Goal: Navigation & Orientation: Find specific page/section

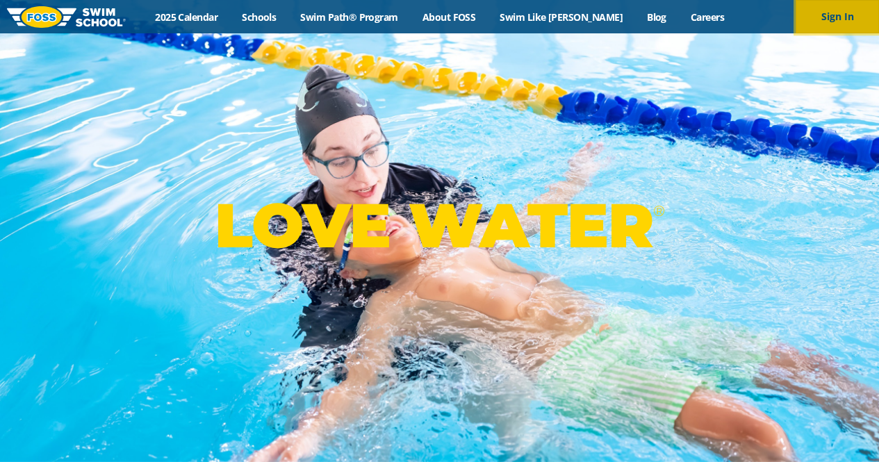
click at [831, 17] on button "Sign In" at bounding box center [837, 16] width 83 height 33
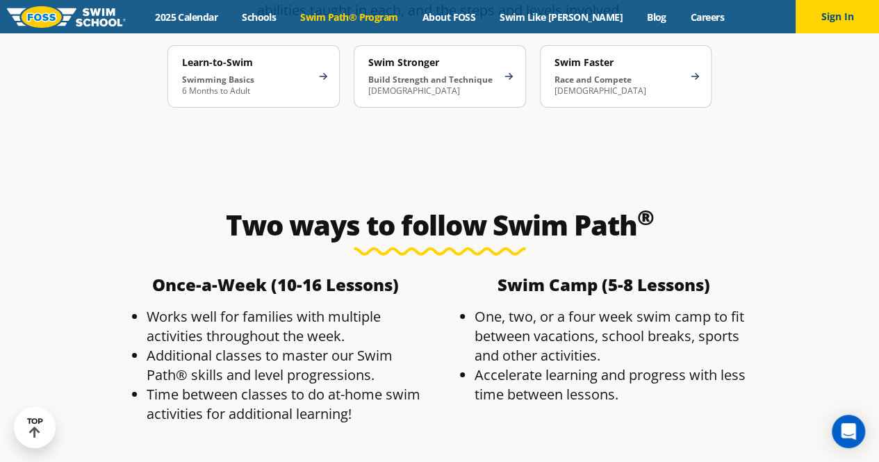
scroll to position [2317, 0]
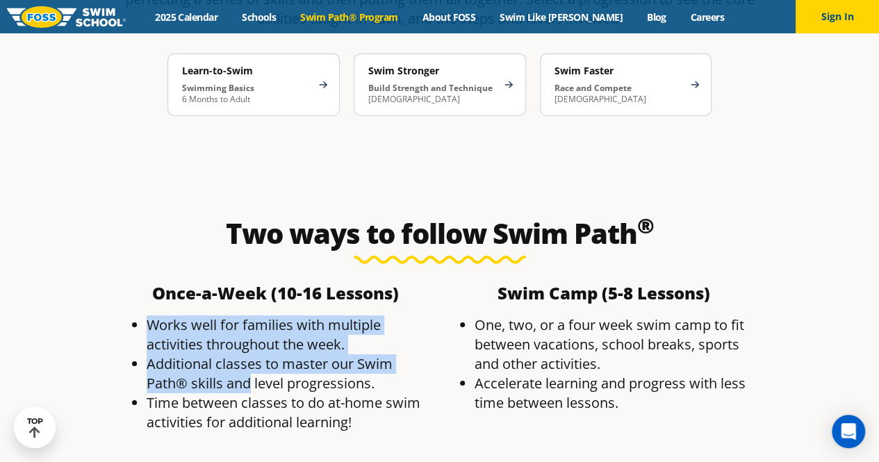
drag, startPoint x: 136, startPoint y: 213, endPoint x: 247, endPoint y: 266, distance: 123.1
click at [247, 315] on ul "Works well for families with multiple activities throughout the week. Additiona…" at bounding box center [276, 373] width 314 height 117
click at [247, 354] on li "Additional classes to master our Swim Path® skills and level progressions." at bounding box center [290, 373] width 286 height 39
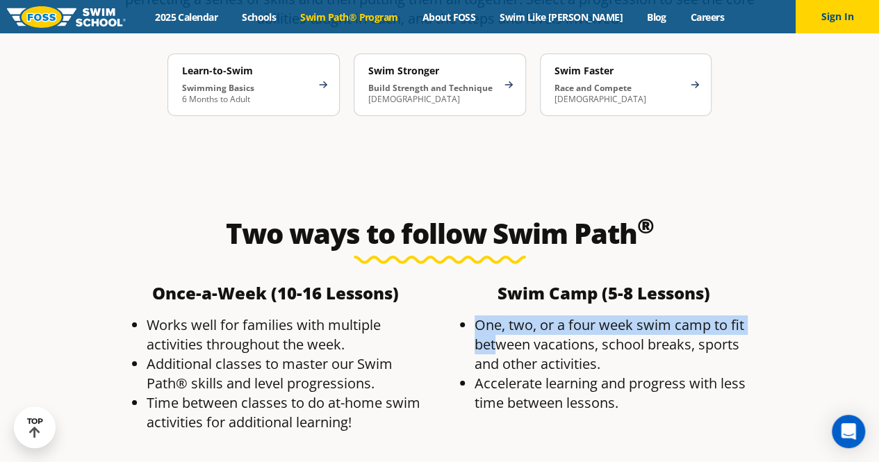
drag, startPoint x: 460, startPoint y: 209, endPoint x: 500, endPoint y: 231, distance: 45.4
click at [500, 315] on li "One, two, or a four week swim camp to fit between vacations, school breaks, spo…" at bounding box center [618, 344] width 286 height 58
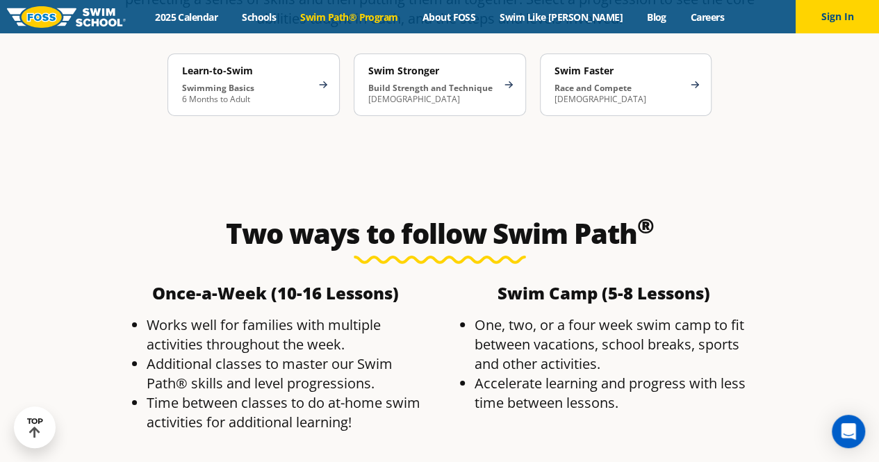
click at [502, 315] on li "One, two, or a four week swim camp to fit between vacations, school breaks, spo…" at bounding box center [618, 344] width 286 height 58
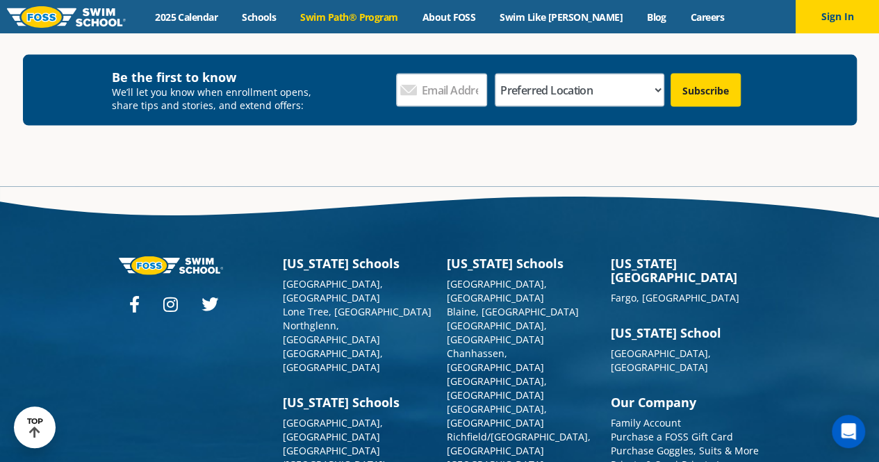
scroll to position [4044, 0]
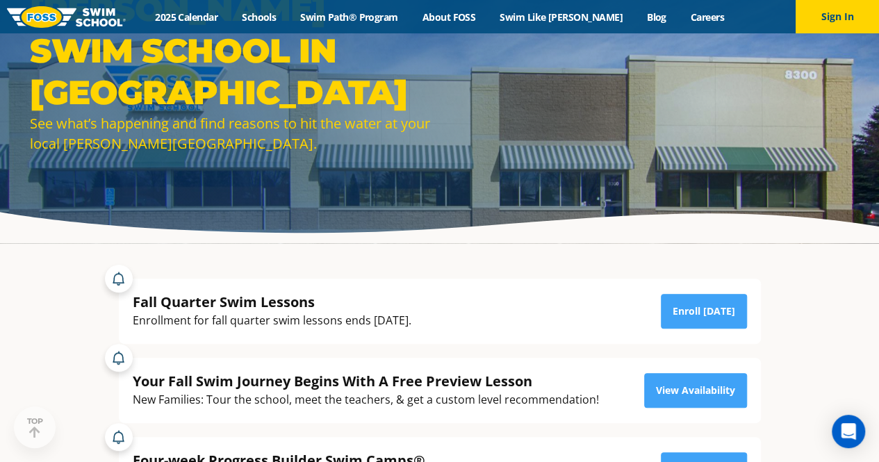
scroll to position [83, 0]
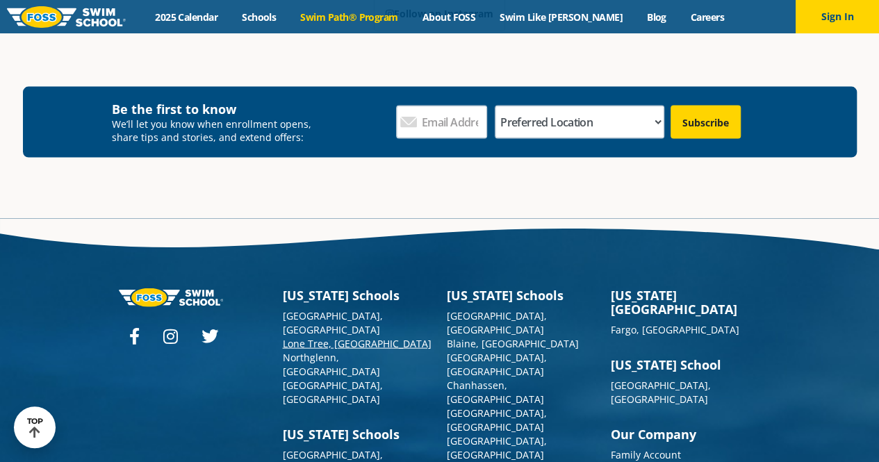
scroll to position [4012, 0]
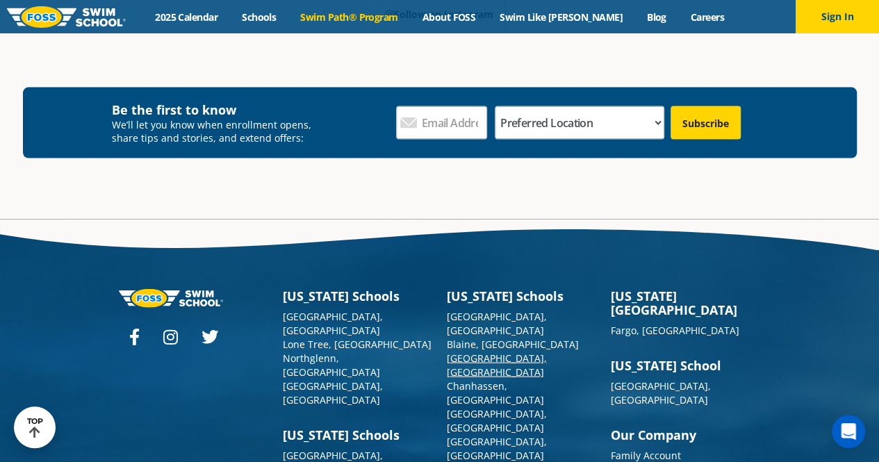
click at [484, 352] on link "[GEOGRAPHIC_DATA], [GEOGRAPHIC_DATA]" at bounding box center [497, 365] width 100 height 27
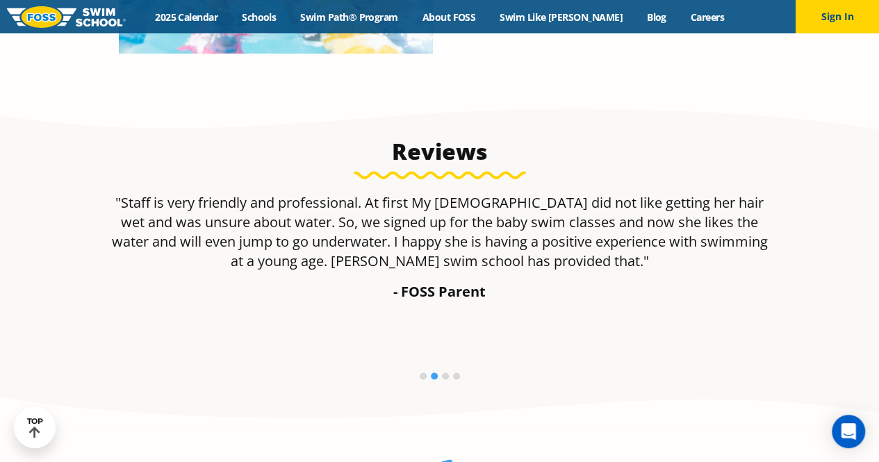
scroll to position [1128, 0]
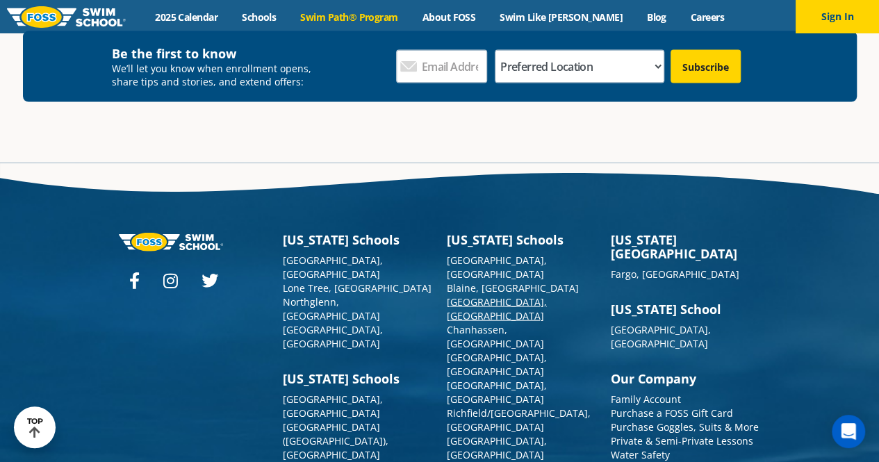
click at [473, 295] on link "[GEOGRAPHIC_DATA], [GEOGRAPHIC_DATA]" at bounding box center [497, 308] width 100 height 27
